Goal: Use online tool/utility

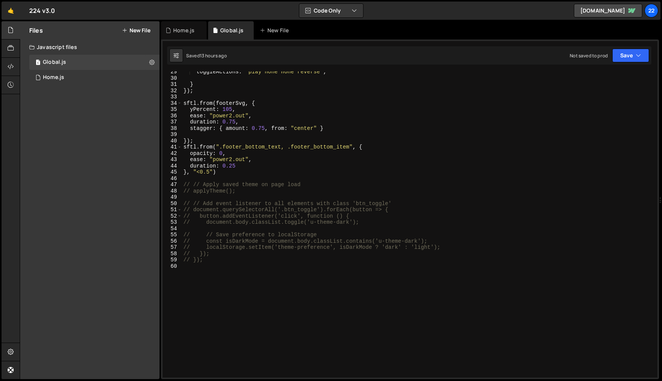
scroll to position [174, 0]
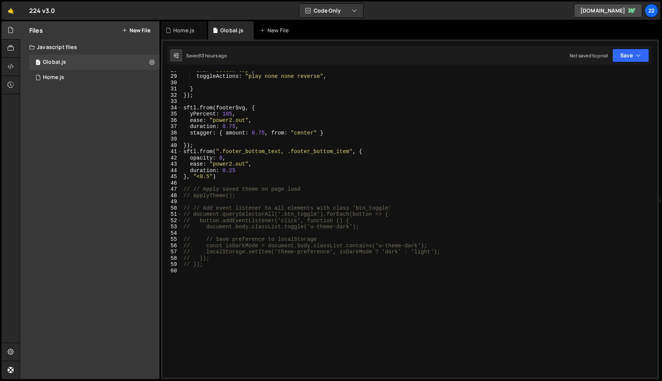
click at [261, 274] on div "end : "bottom top" , toggleActions : "play none none reverse" , } }) ; sftl . f…" at bounding box center [418, 226] width 473 height 319
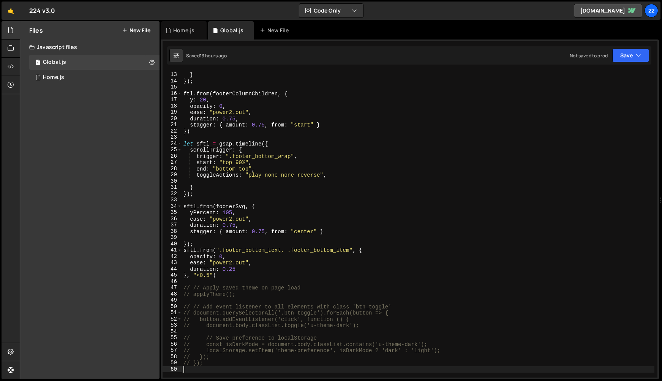
scroll to position [0, 0]
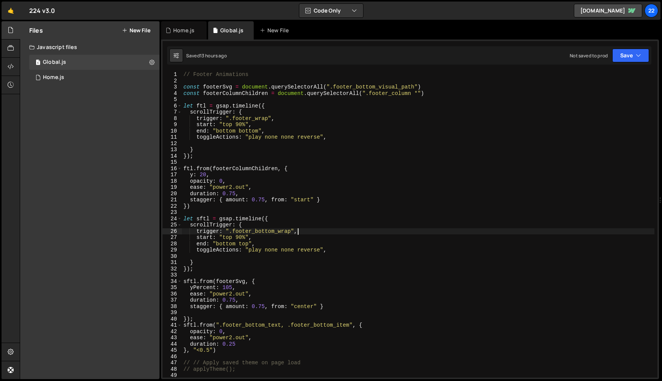
click at [394, 231] on div "// Footer Animations const footerSvg = document . querySelectorAll ( ".footer_b…" at bounding box center [418, 230] width 473 height 319
type textarea "trigger: ".footer_bottom_wrap","
click at [184, 35] on div "Home.js" at bounding box center [184, 30] width 46 height 18
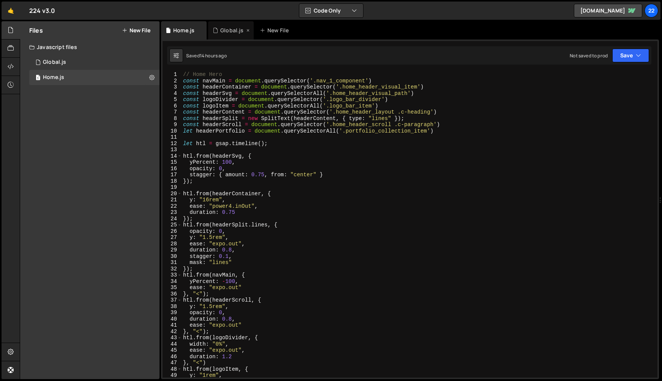
click at [233, 29] on div "Global.js" at bounding box center [231, 31] width 23 height 8
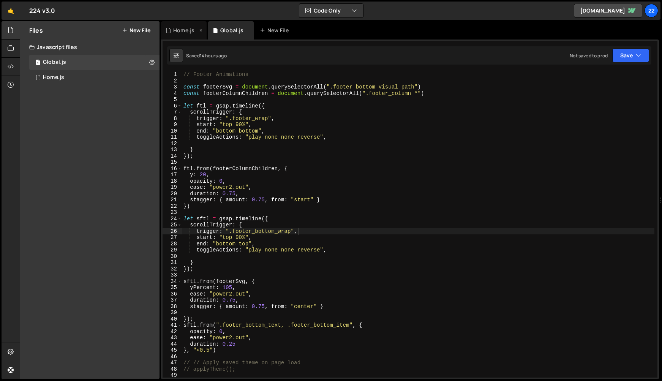
click at [186, 31] on div "Home.js" at bounding box center [183, 31] width 21 height 8
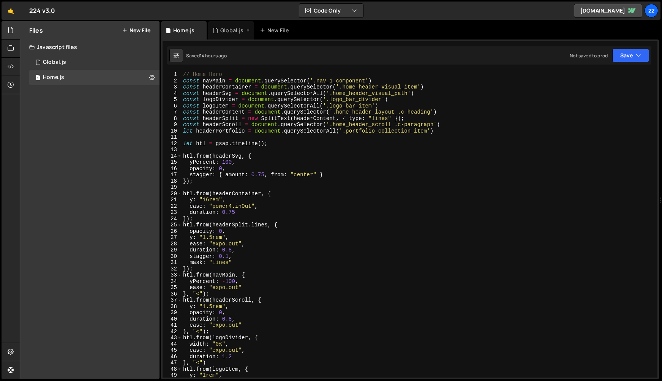
click at [230, 35] on div "Global.js" at bounding box center [231, 30] width 46 height 18
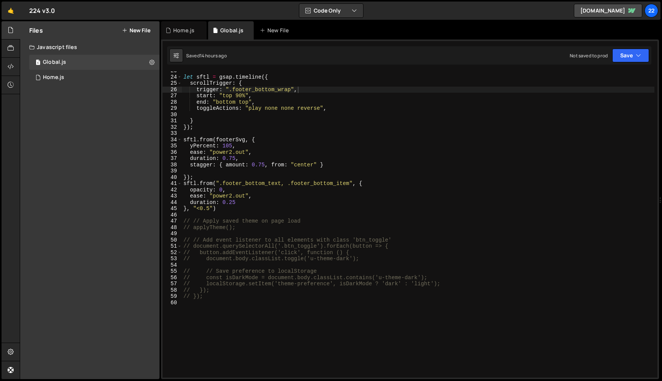
scroll to position [142, 0]
click at [300, 323] on div "let sftl = gsap . timeline ({ scrollTrigger : { trigger : ".footer_bottom_wrap"…" at bounding box center [418, 227] width 473 height 319
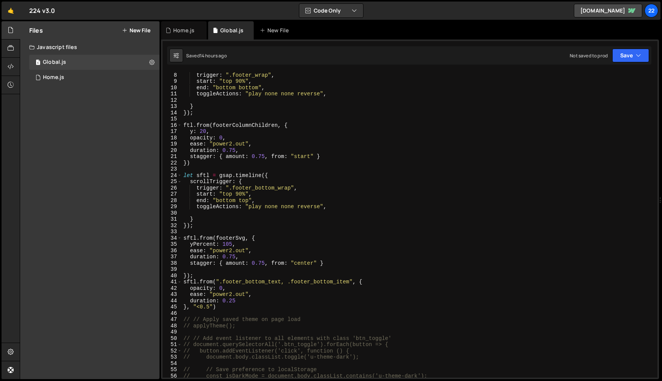
scroll to position [0, 0]
